Goal: Transaction & Acquisition: Purchase product/service

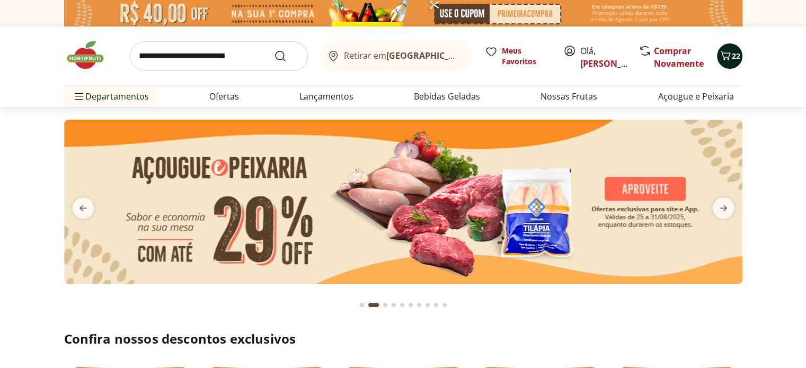
click at [729, 53] on icon "Carrinho" at bounding box center [725, 55] width 10 height 9
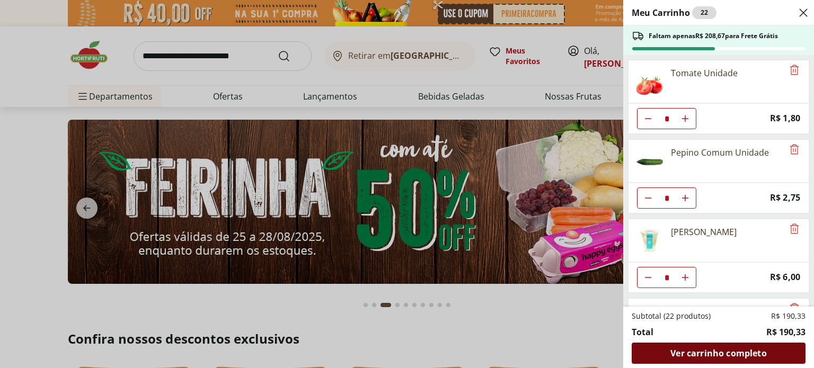
click at [697, 353] on span "Ver carrinho completo" at bounding box center [718, 353] width 96 height 8
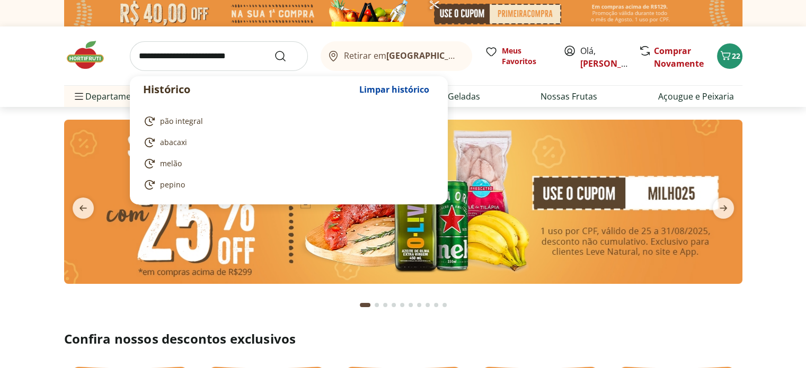
click at [203, 54] on input "search" at bounding box center [219, 56] width 178 height 30
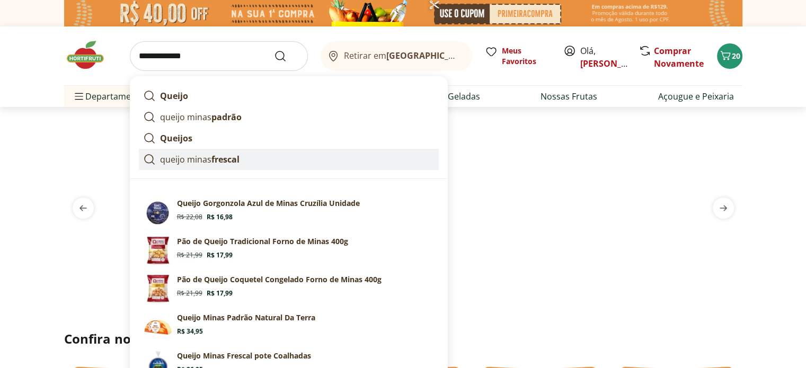
click at [216, 158] on strong "frescal" at bounding box center [225, 160] width 28 height 12
type input "**********"
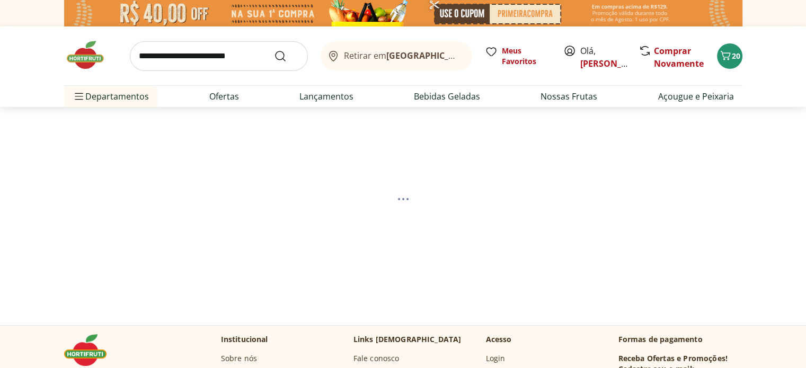
select select "**********"
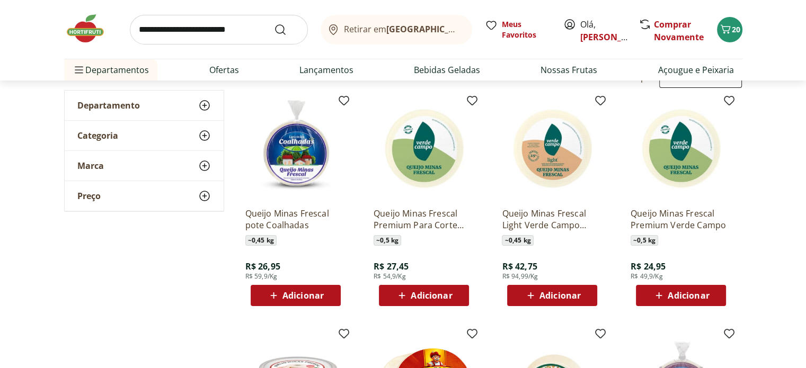
scroll to position [127, 0]
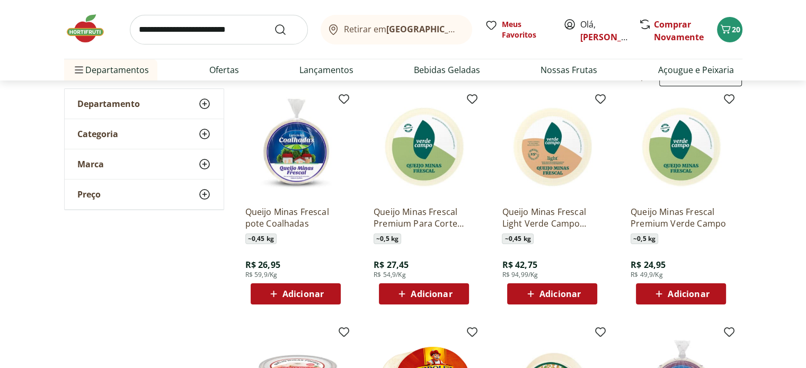
click at [306, 292] on span "Adicionar" at bounding box center [302, 294] width 41 height 8
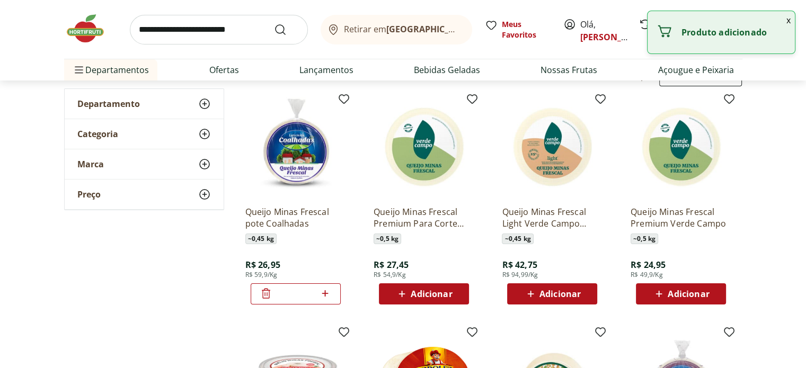
click at [324, 293] on icon at bounding box center [325, 293] width 6 height 6
type input "*"
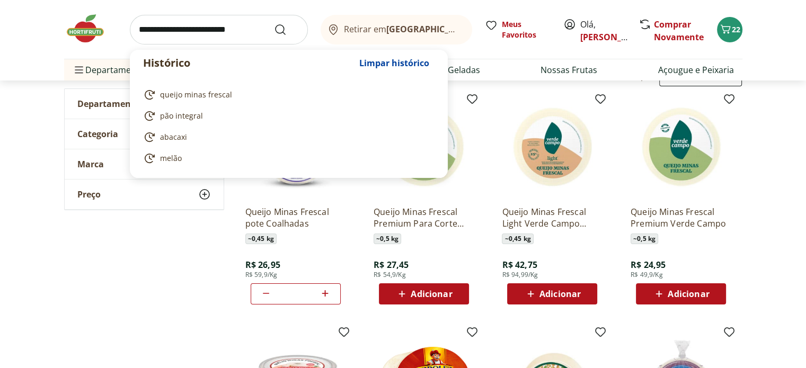
click at [173, 21] on input "search" at bounding box center [219, 30] width 178 height 30
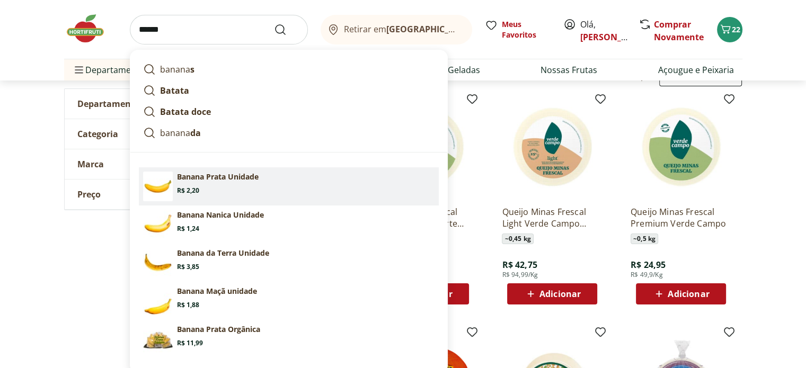
click at [191, 184] on section "Banana Prata Unidade Price: R$ 2,20" at bounding box center [305, 183] width 257 height 23
type input "**********"
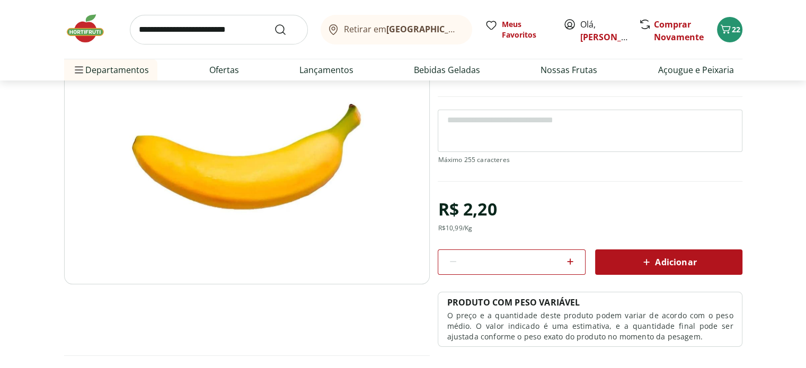
scroll to position [119, 0]
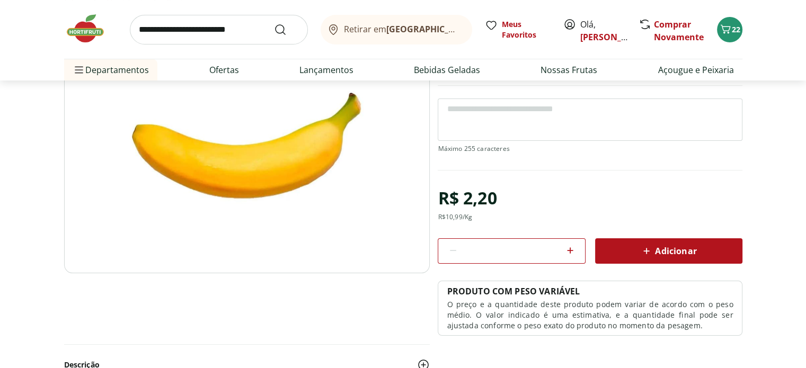
click at [565, 249] on icon at bounding box center [570, 250] width 13 height 13
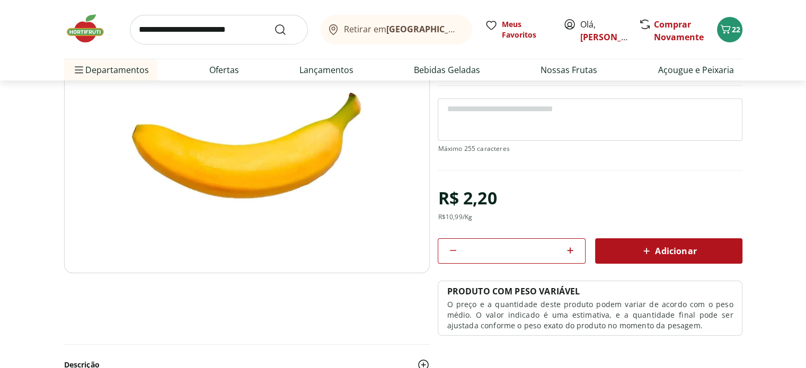
type input "*"
click at [663, 245] on span "Adicionar" at bounding box center [668, 251] width 56 height 13
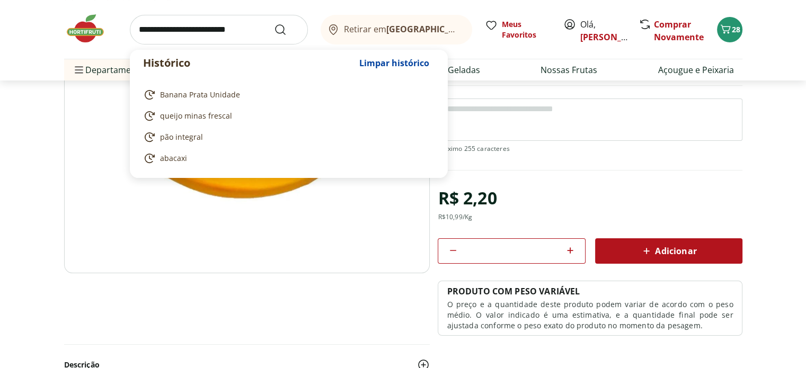
click at [213, 25] on input "search" at bounding box center [219, 30] width 178 height 30
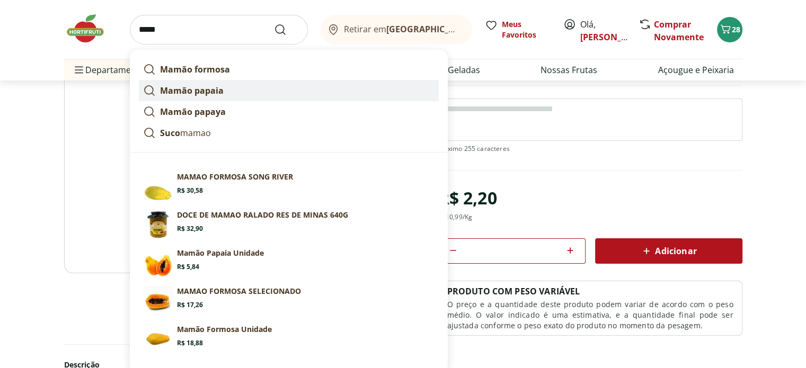
click at [214, 86] on strong "Mamão papaia" at bounding box center [192, 91] width 64 height 12
type input "**********"
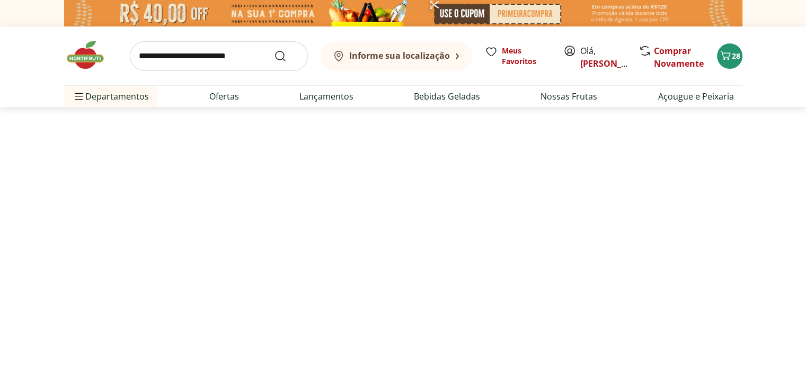
select select "**********"
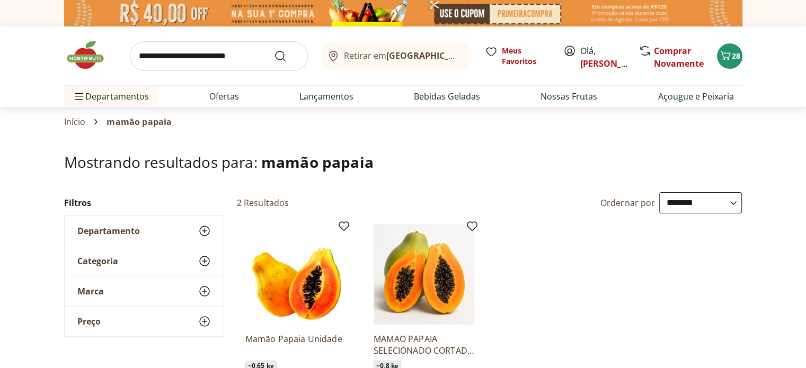
click at [773, 208] on section "**********" at bounding box center [403, 297] width 806 height 286
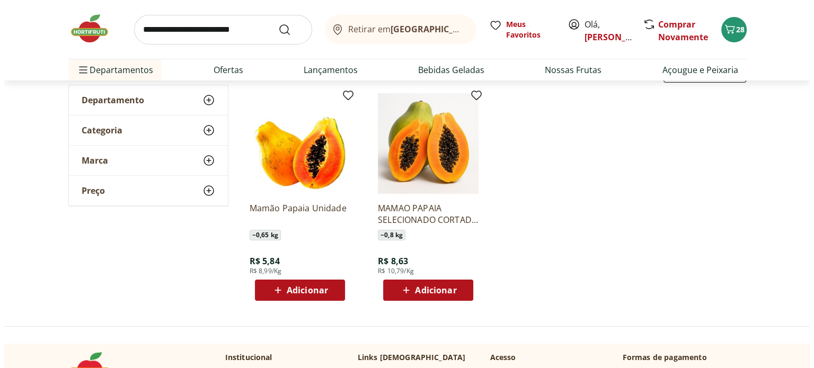
scroll to position [169, 0]
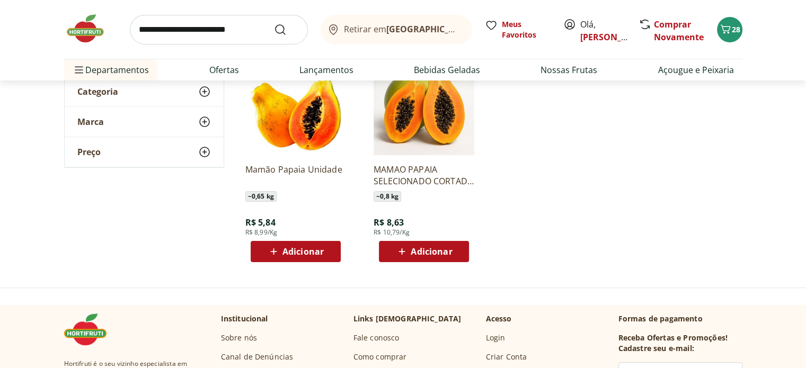
click at [307, 245] on span "Adicionar" at bounding box center [295, 251] width 57 height 13
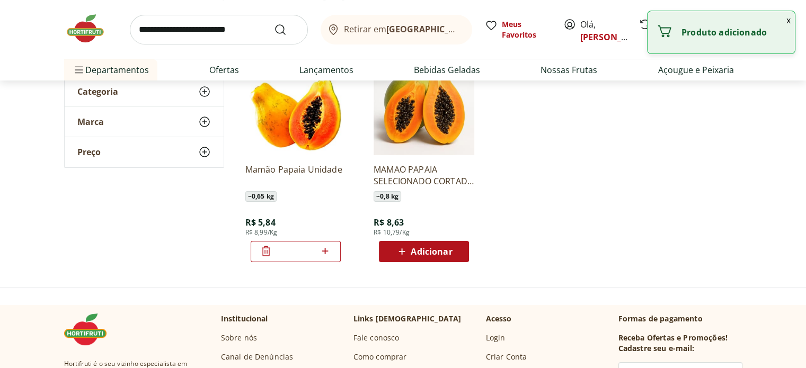
click at [324, 251] on icon at bounding box center [325, 251] width 6 height 6
type input "*"
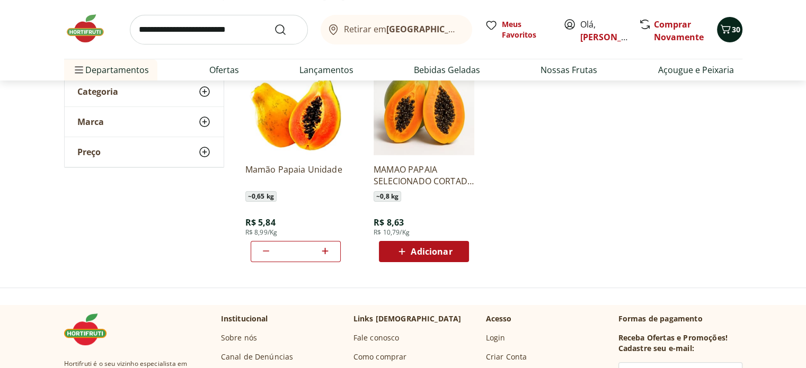
click at [725, 23] on icon "Carrinho" at bounding box center [725, 29] width 13 height 13
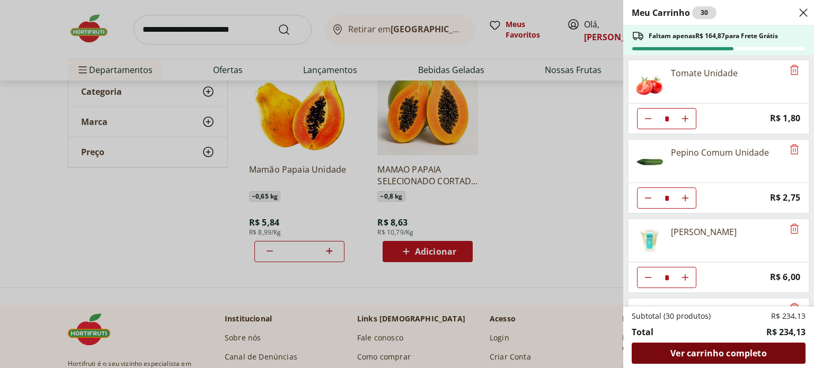
click at [711, 352] on span "Ver carrinho completo" at bounding box center [718, 353] width 96 height 8
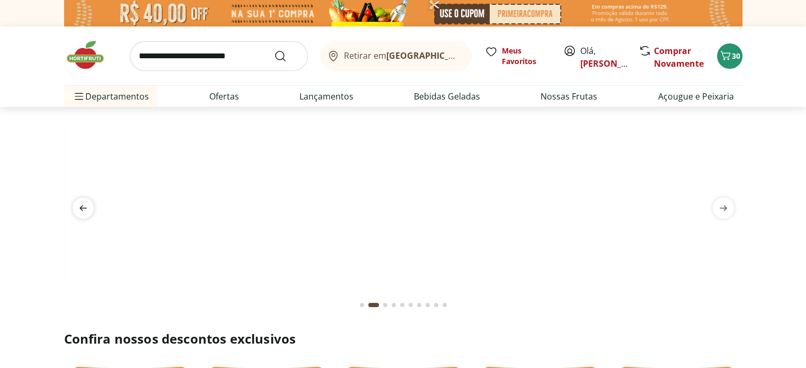
click at [87, 208] on icon "previous" at bounding box center [83, 208] width 13 height 13
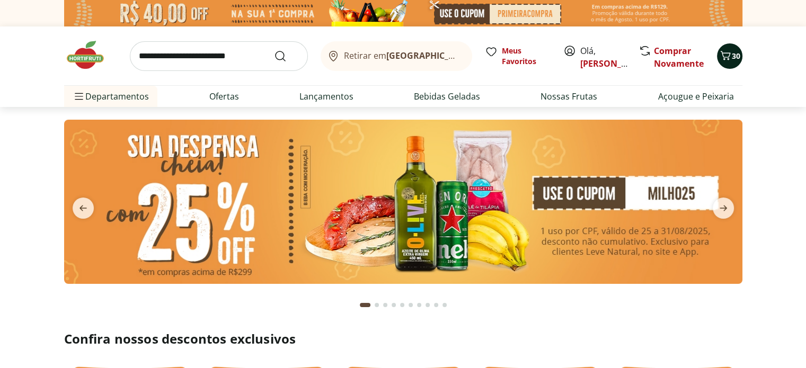
click at [729, 53] on icon "Carrinho" at bounding box center [725, 55] width 10 height 9
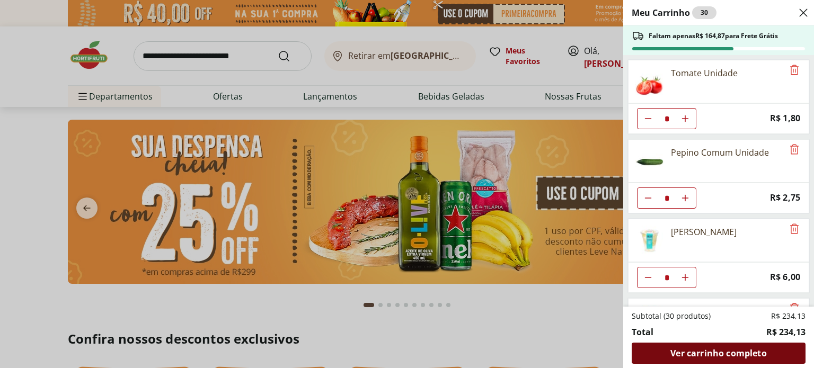
click at [685, 353] on span "Ver carrinho completo" at bounding box center [718, 353] width 96 height 8
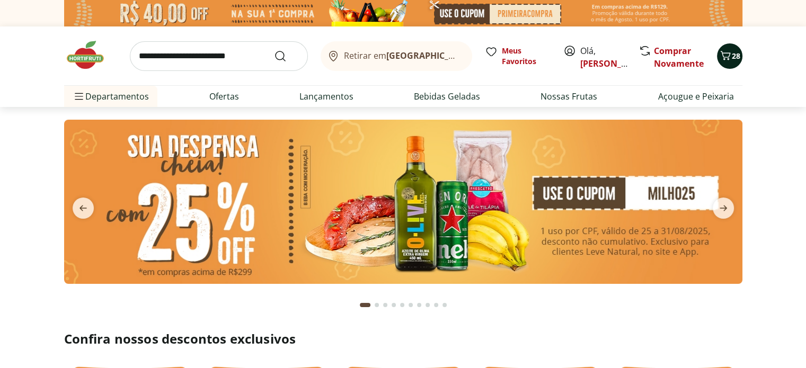
click at [727, 59] on icon "Carrinho" at bounding box center [725, 55] width 10 height 9
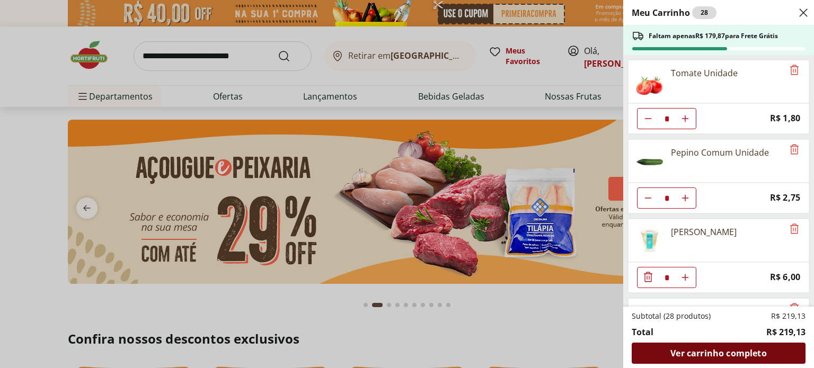
click at [729, 349] on span "Ver carrinho completo" at bounding box center [718, 353] width 96 height 8
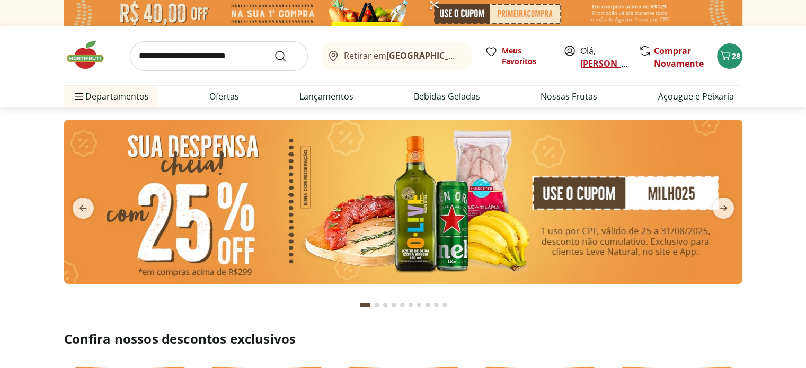
click at [589, 61] on link "[PERSON_NAME]" at bounding box center [614, 64] width 69 height 12
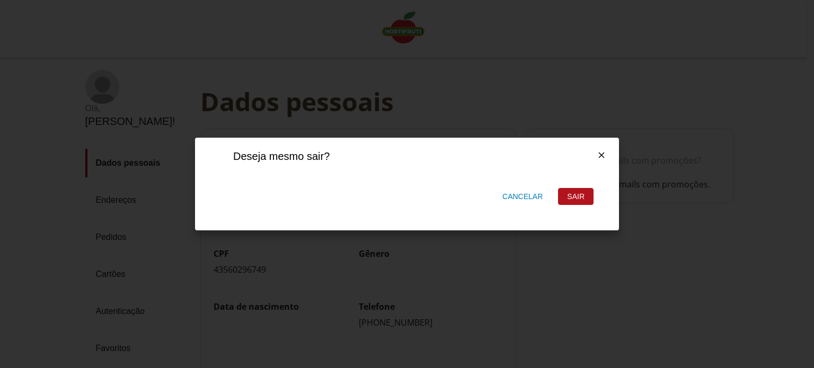
click at [576, 199] on div "Sair" at bounding box center [575, 197] width 34 height 16
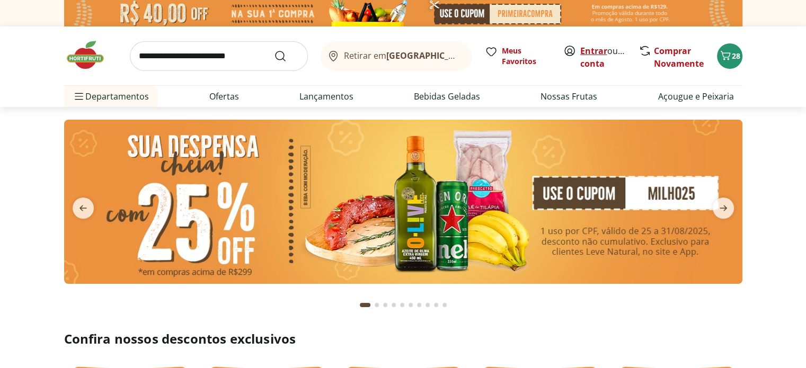
click at [595, 47] on link "Entrar" at bounding box center [593, 51] width 27 height 12
click at [594, 49] on link "Entrar" at bounding box center [593, 51] width 27 height 12
click at [589, 50] on link "Entrar" at bounding box center [593, 51] width 27 height 12
click at [589, 49] on link "Entrar" at bounding box center [593, 51] width 27 height 12
click at [727, 56] on icon "Carrinho" at bounding box center [725, 55] width 13 height 13
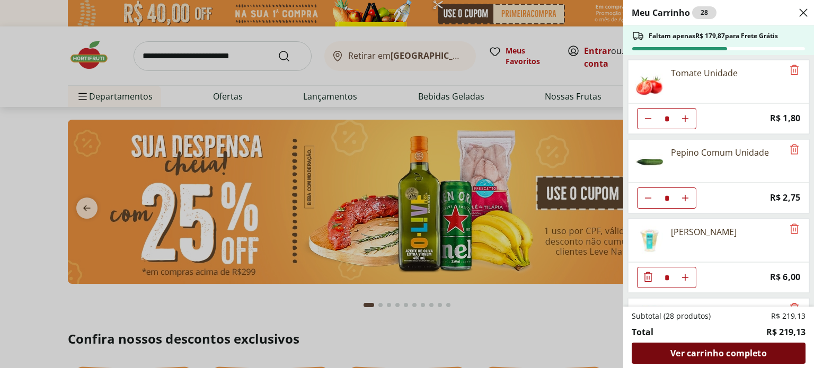
click at [695, 349] on span "Ver carrinho completo" at bounding box center [718, 353] width 96 height 8
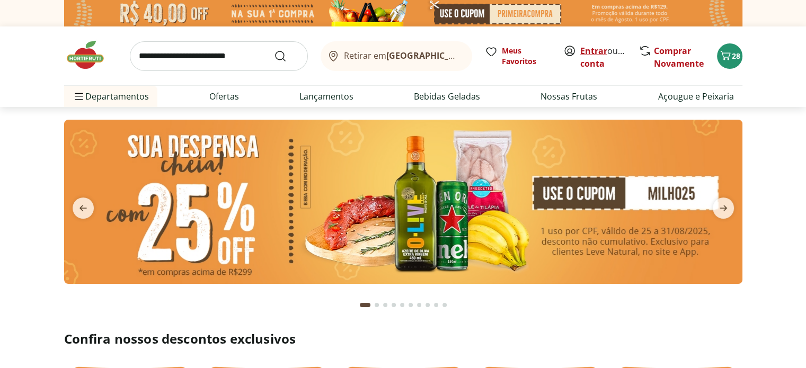
click at [602, 50] on link "Entrar" at bounding box center [593, 51] width 27 height 12
click at [729, 55] on icon "Carrinho" at bounding box center [725, 55] width 13 height 13
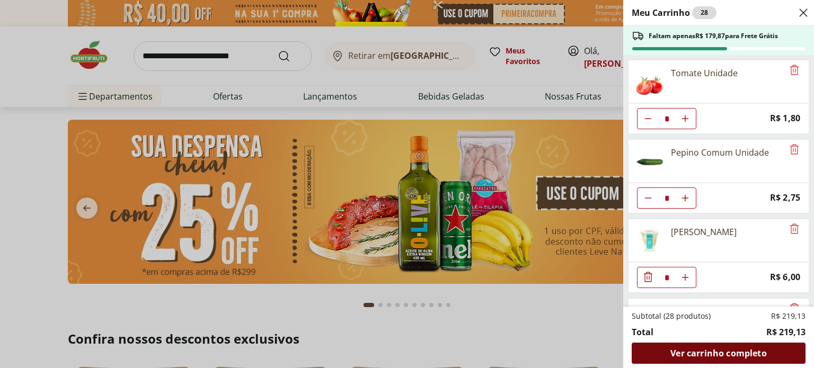
click at [698, 350] on span "Ver carrinho completo" at bounding box center [718, 353] width 96 height 8
